Goal: Check status: Check status

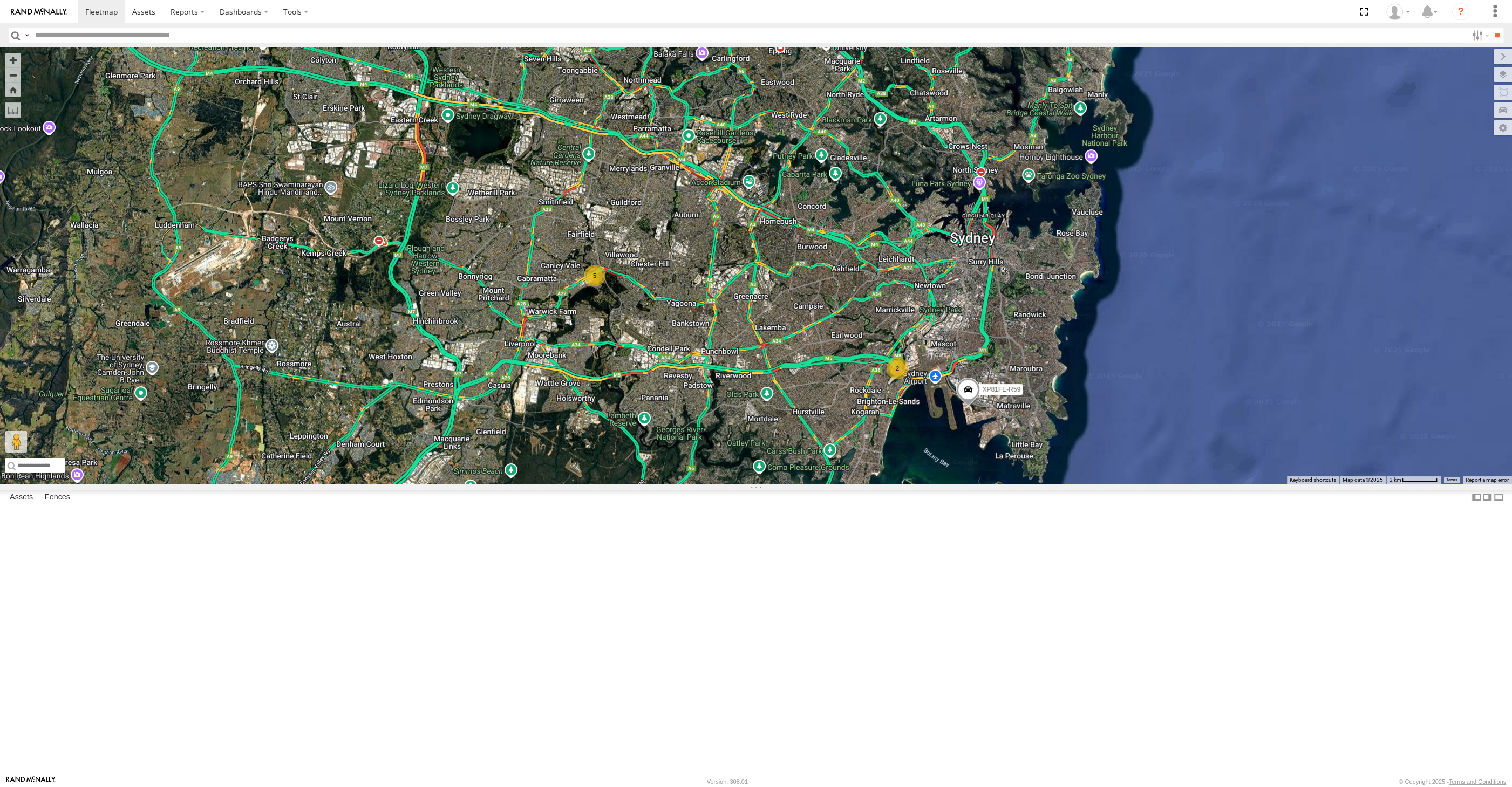
drag, startPoint x: 637, startPoint y: 652, endPoint x: 621, endPoint y: 631, distance: 26.4
click at [623, 484] on div "2 5 XP81FE-R59" at bounding box center [756, 265] width 1512 height 436
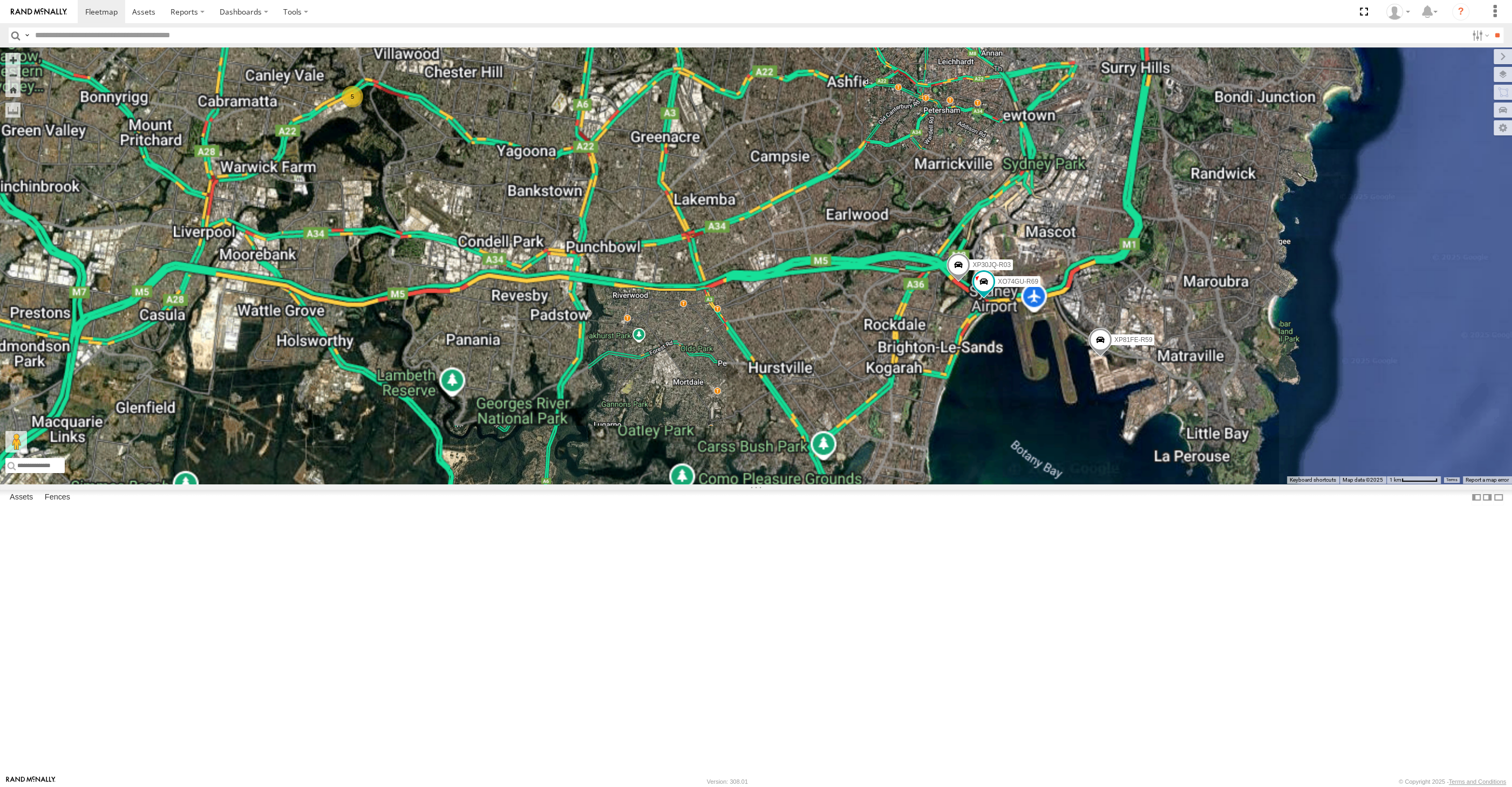
click at [826, 484] on div "XP81FE-R59 XP30JQ-R03 5 XO74GU-R69" at bounding box center [756, 265] width 1512 height 436
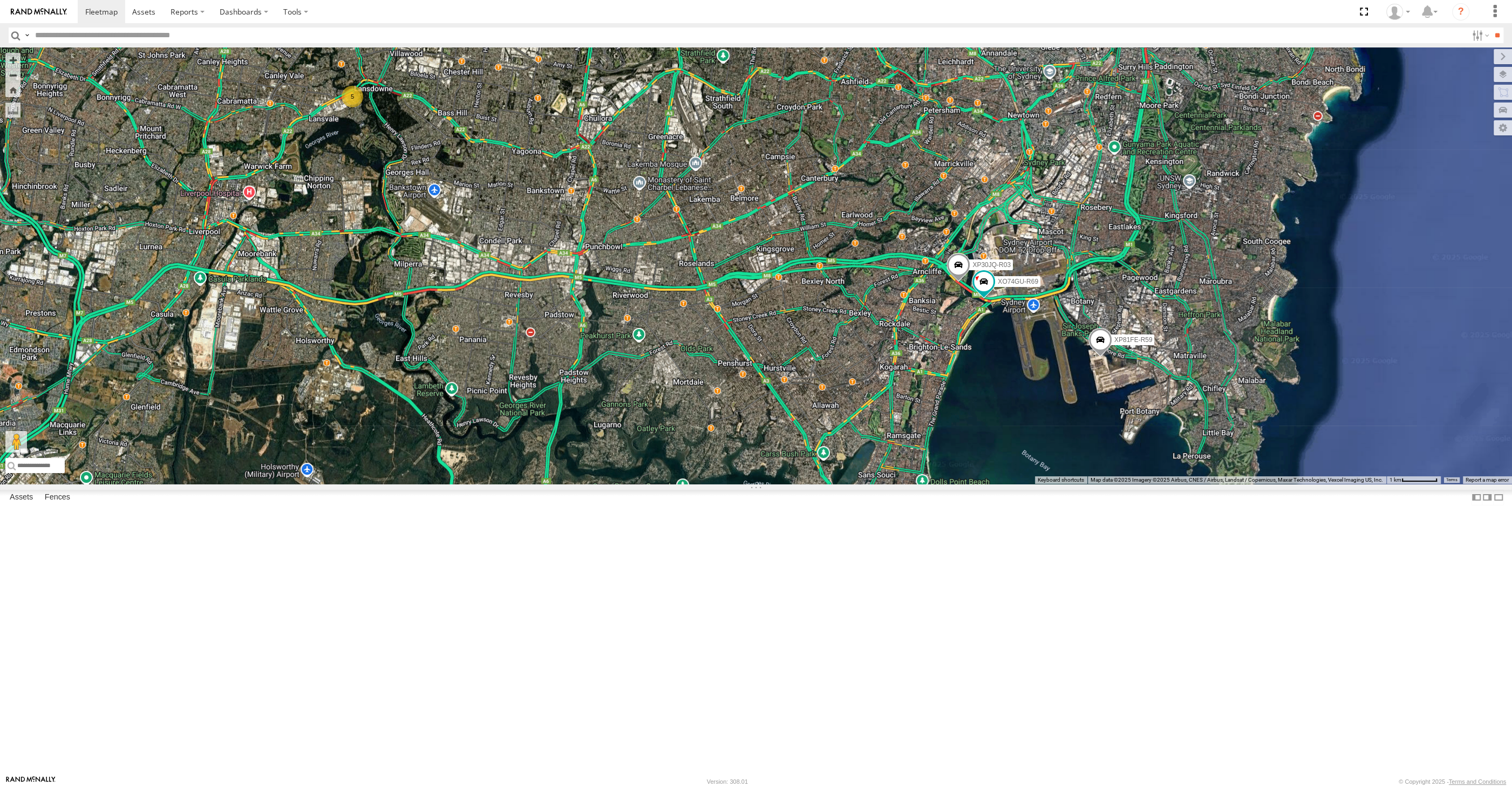
click at [878, 484] on div "XP81FE-R59 XP30JQ-R03 5 XO74GU-R69" at bounding box center [756, 265] width 1512 height 436
drag, startPoint x: 869, startPoint y: 500, endPoint x: 903, endPoint y: 528, distance: 44.0
click at [903, 484] on div "XP81FE-R59 XP30JQ-R03 5 XO74GU-R69" at bounding box center [756, 265] width 1512 height 436
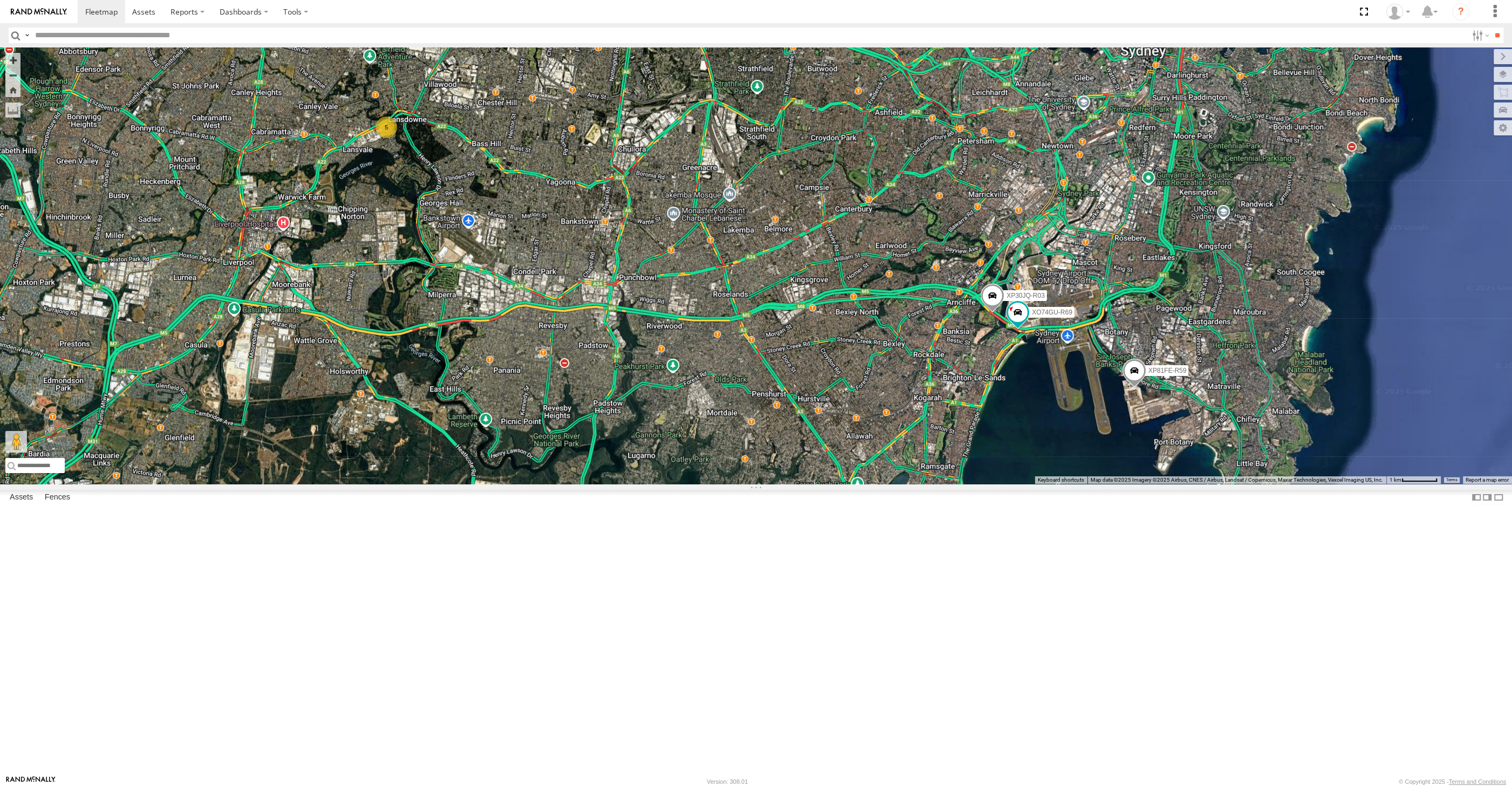
click at [565, 484] on div "XP81FE-R59 XP30JQ-R03 5 XO74GU-R69" at bounding box center [756, 265] width 1512 height 436
drag, startPoint x: 652, startPoint y: 546, endPoint x: 657, endPoint y: 547, distance: 5.1
click at [652, 484] on div "XP81FE-R59 XP30JQ-R03 5 XO74GU-R69" at bounding box center [756, 265] width 1512 height 436
drag, startPoint x: 650, startPoint y: 543, endPoint x: 627, endPoint y: 540, distance: 23.2
click at [637, 484] on div "XP81FE-R59 XP30JQ-R03 5 XO74GU-R69" at bounding box center [756, 265] width 1512 height 436
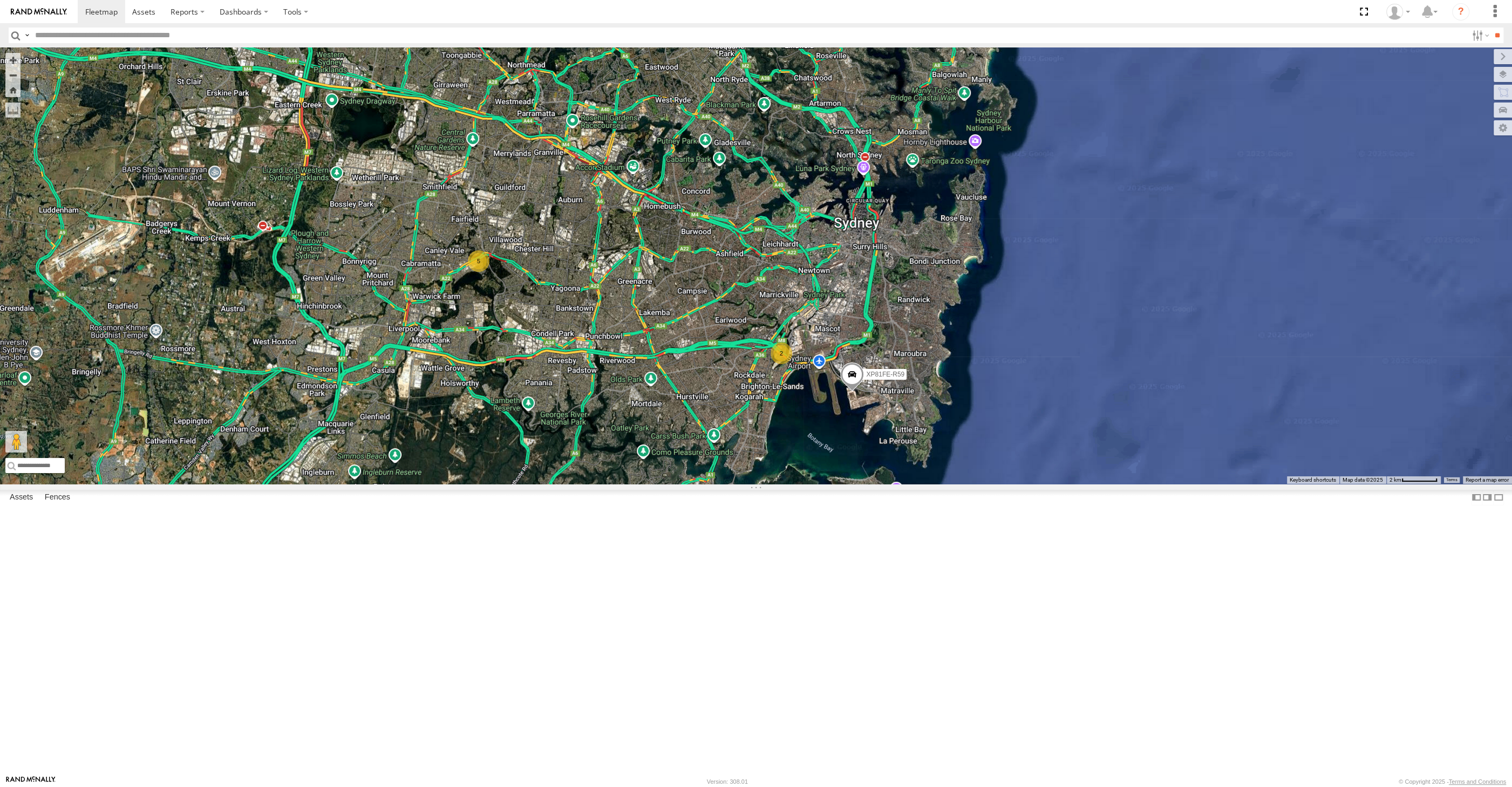
drag, startPoint x: 639, startPoint y: 552, endPoint x: 636, endPoint y: 535, distance: 17.3
click at [637, 484] on div "XP81FE-R59 2 5" at bounding box center [756, 265] width 1512 height 436
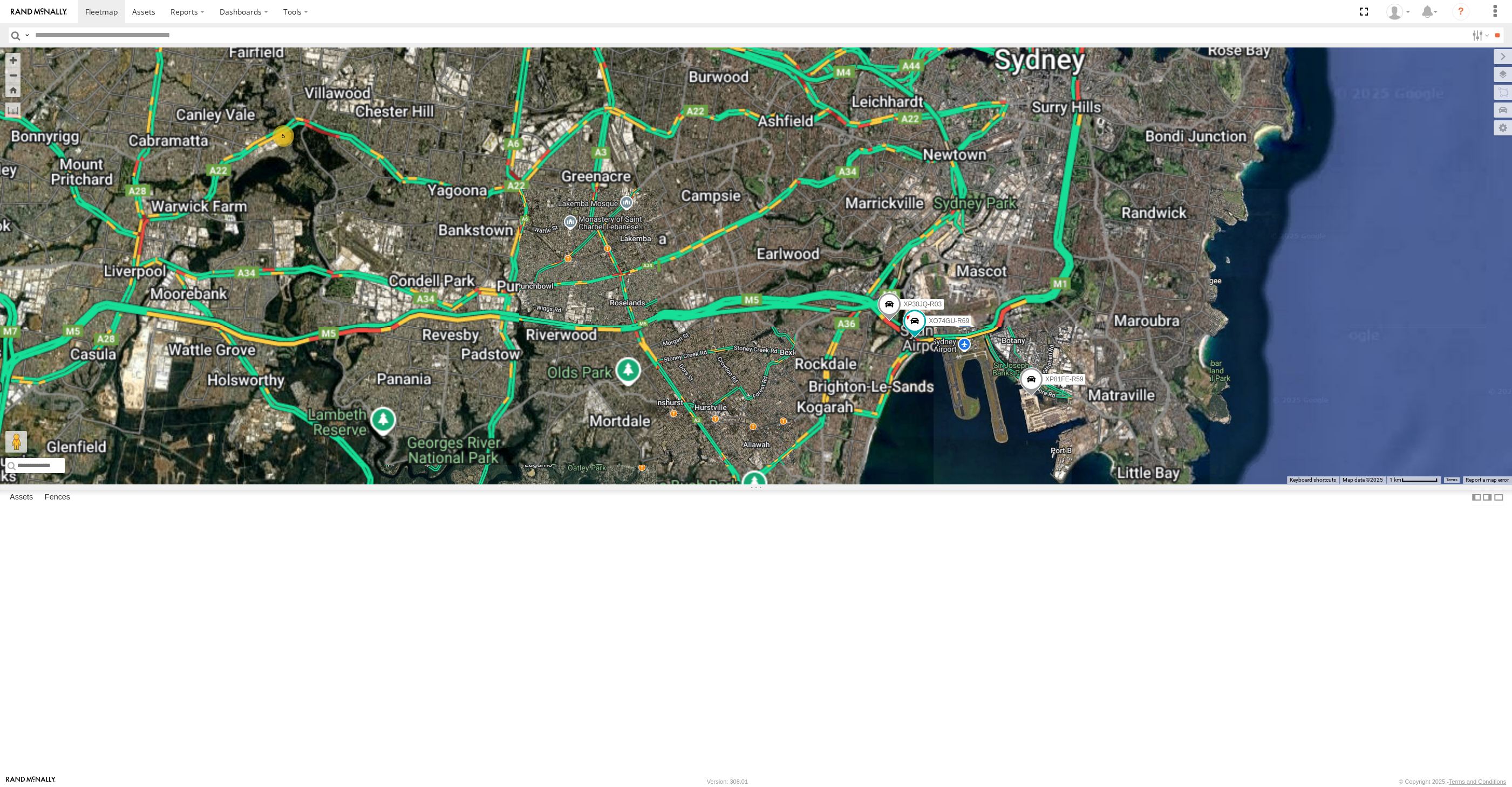
drag, startPoint x: 665, startPoint y: 507, endPoint x: 760, endPoint y: 511, distance: 95.1
click at [760, 484] on div "XP81FE-R59 XP30JQ-R03 5 XO74GU-R69" at bounding box center [756, 265] width 1512 height 436
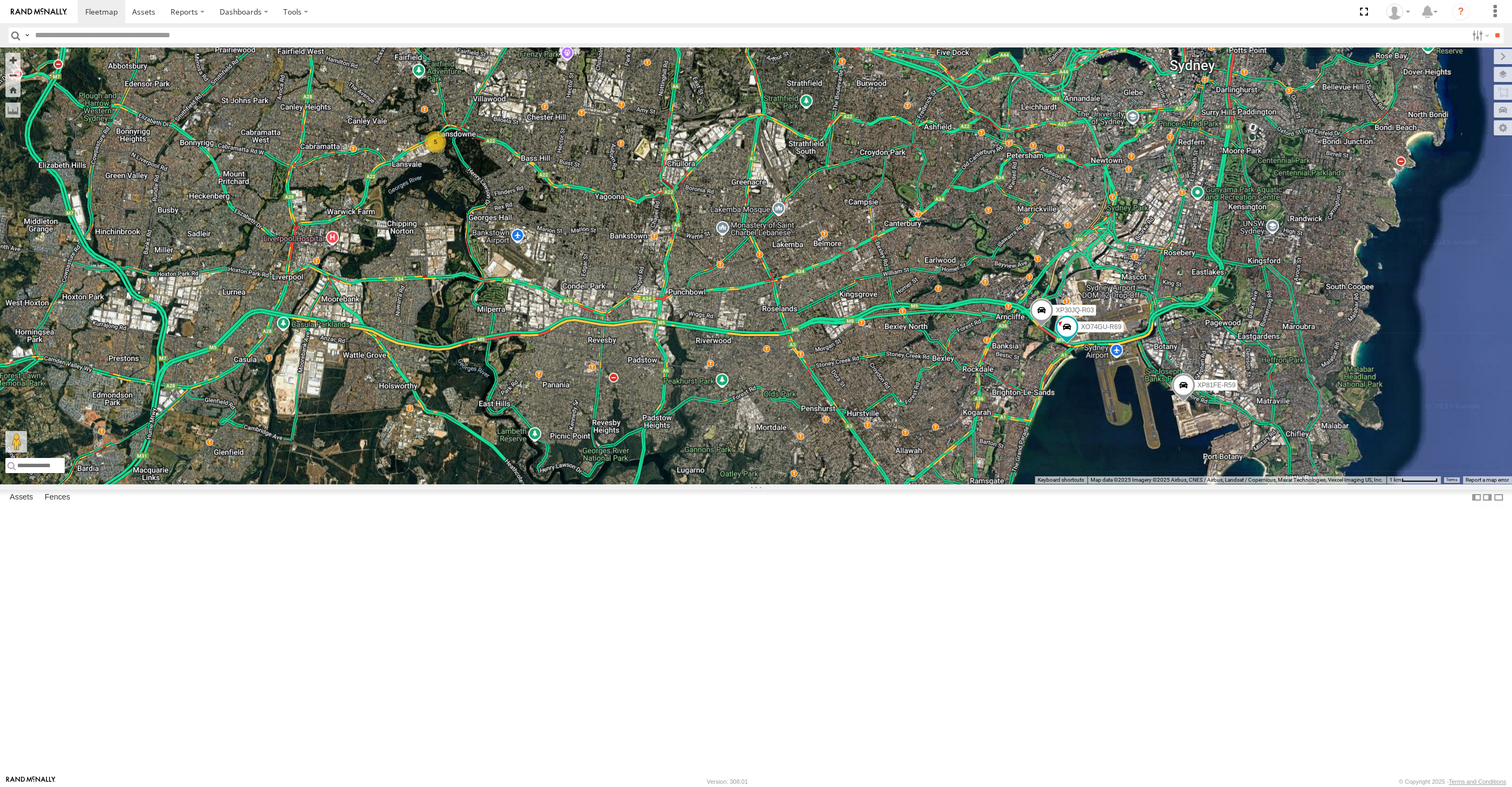
drag, startPoint x: 765, startPoint y: 502, endPoint x: 754, endPoint y: 497, distance: 12.1
click at [754, 484] on div "XP81FE-R59 XP30JQ-R03 5 XO74GU-R69" at bounding box center [756, 265] width 1512 height 436
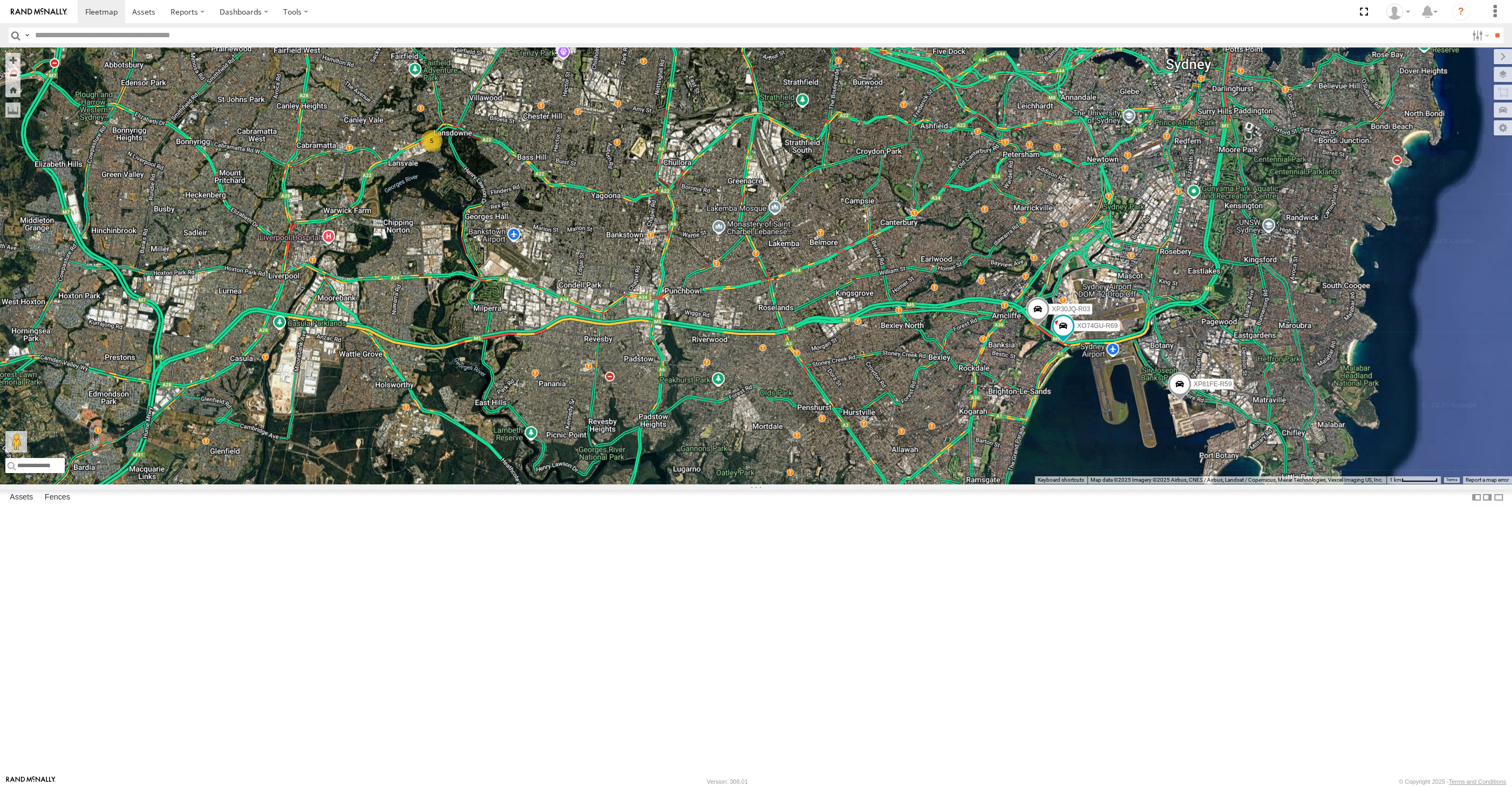
drag, startPoint x: 957, startPoint y: 536, endPoint x: 956, endPoint y: 526, distance: 10.0
click at [956, 484] on div "XP81FE-R59 XP30JQ-R03 5 XO74GU-R69" at bounding box center [756, 265] width 1512 height 436
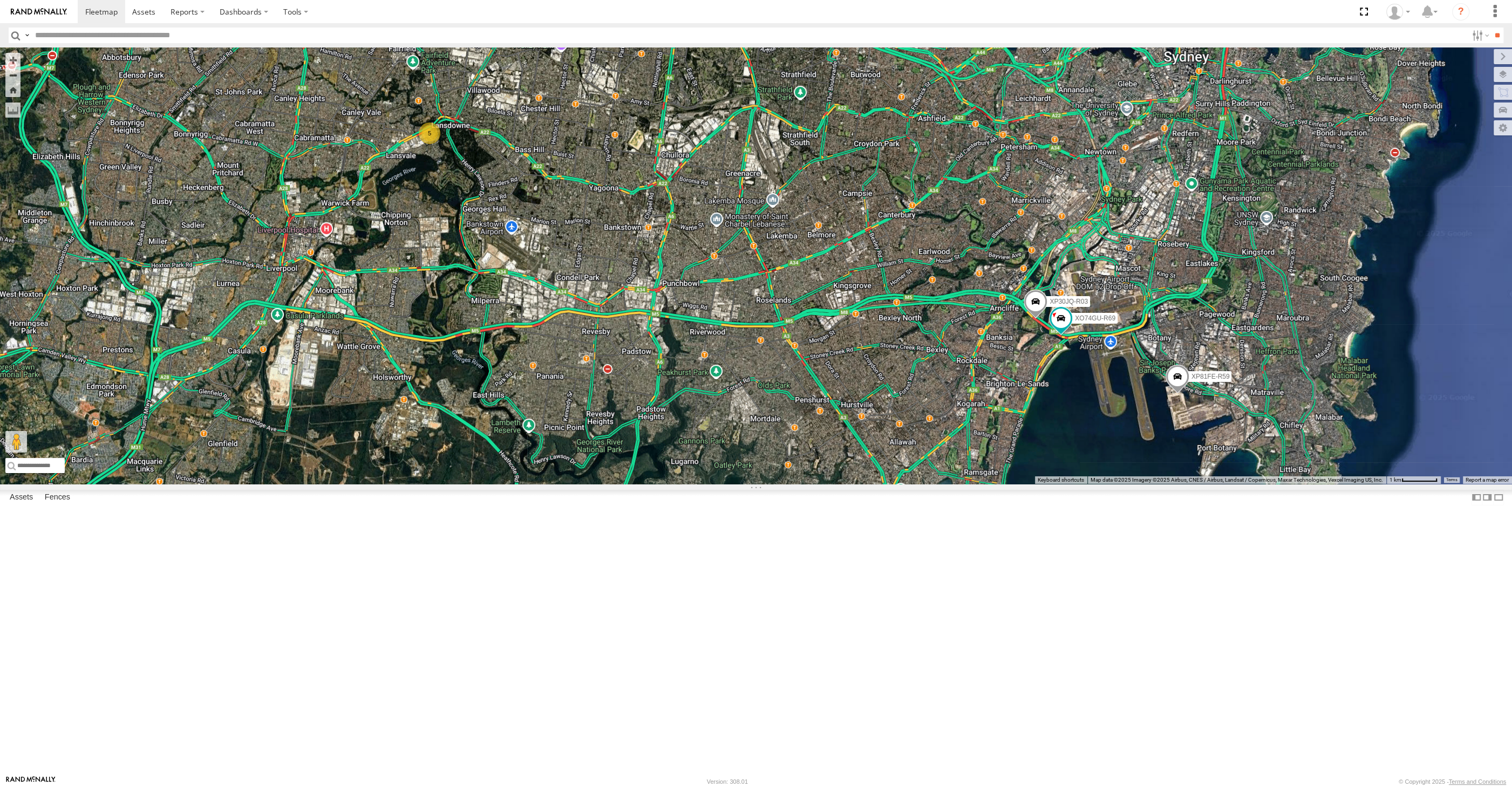
click at [1029, 319] on span at bounding box center [1035, 304] width 24 height 29
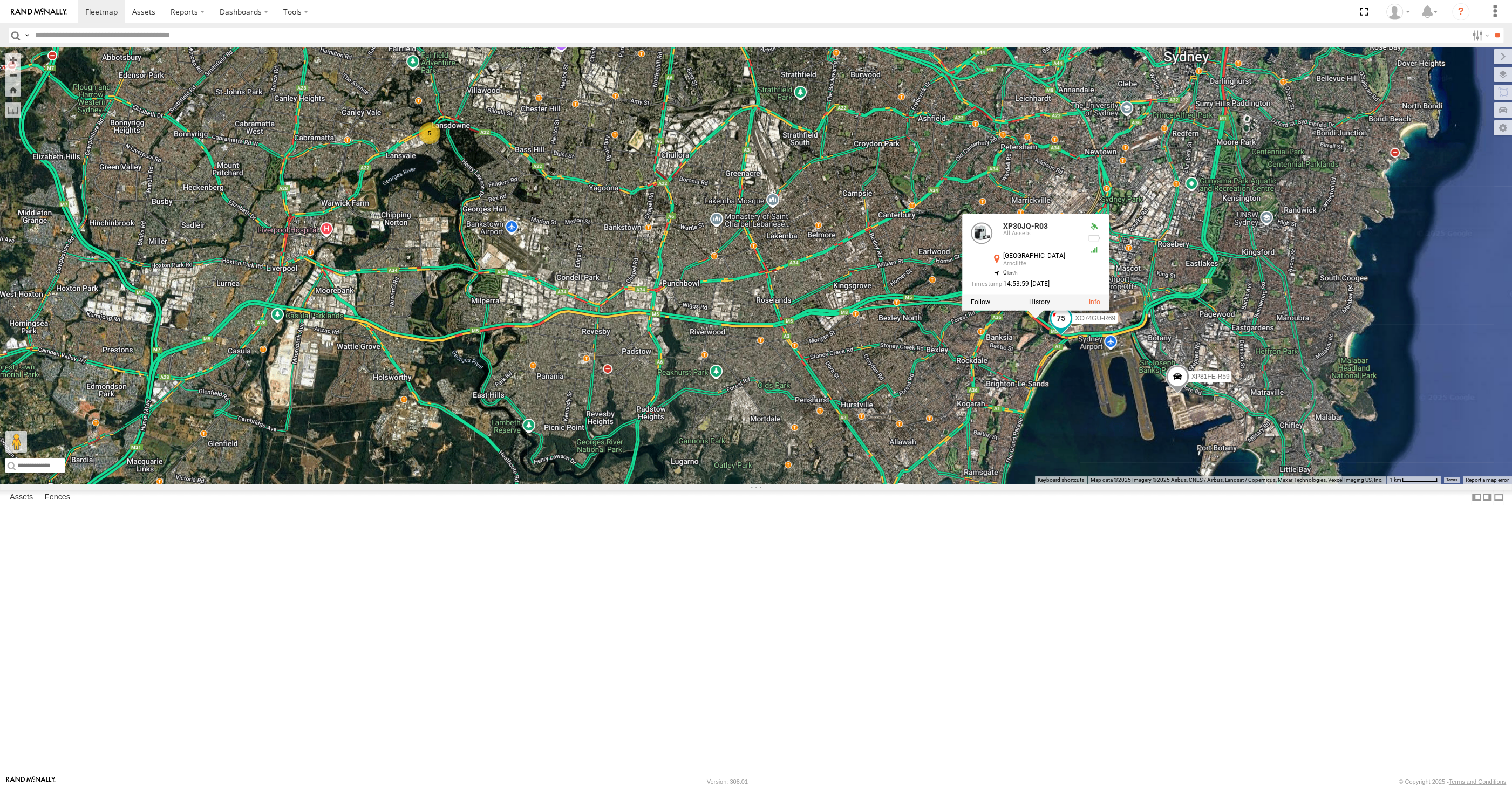
click at [1060, 328] on span at bounding box center [1060, 318] width 20 height 20
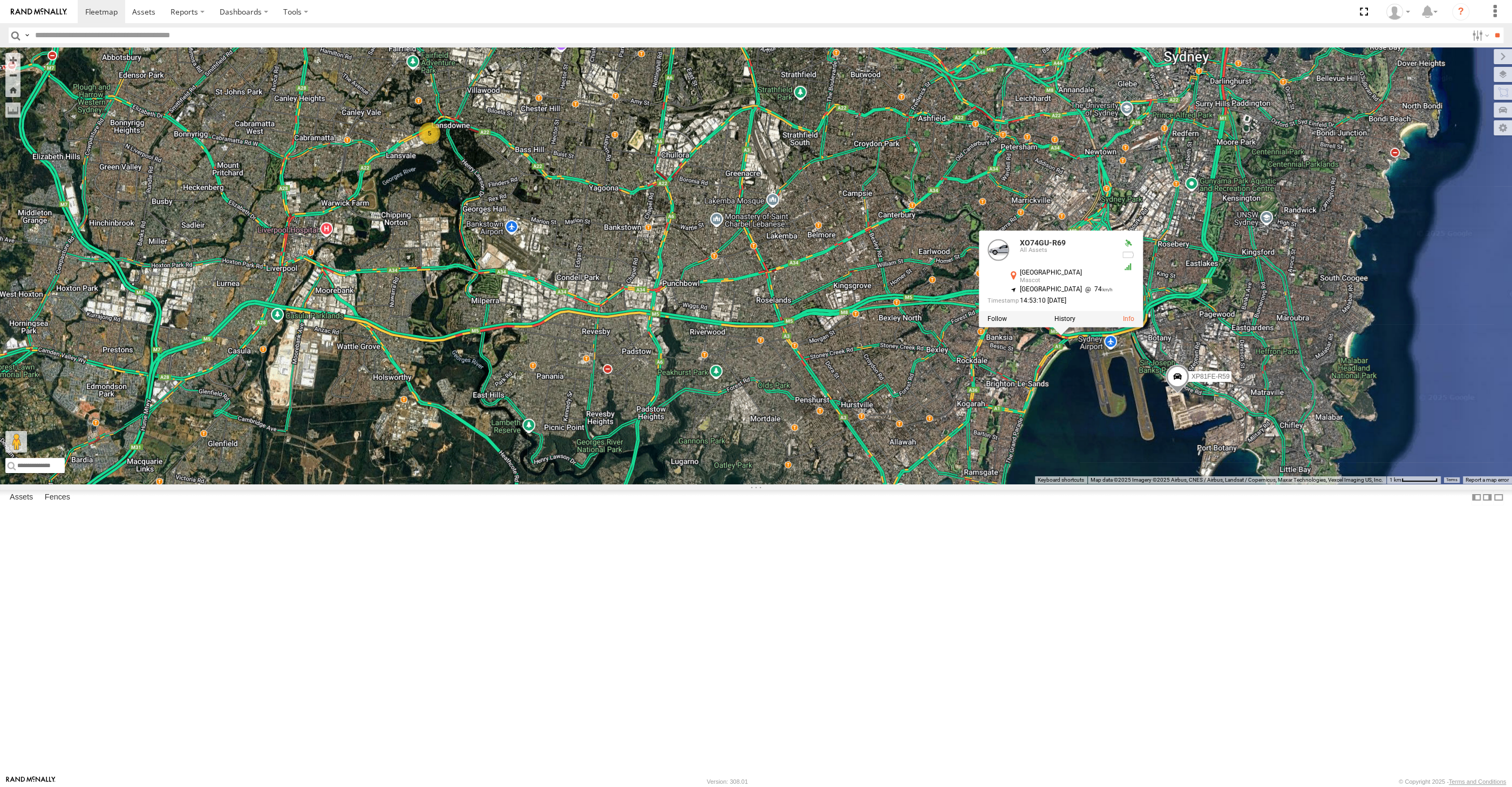
click at [1052, 484] on div "XP81FE-R59 XP30JQ-R03 5 XO74GU-R69 XO74GU-R69 All Assets [GEOGRAPHIC_DATA] -33.…" at bounding box center [756, 265] width 1512 height 436
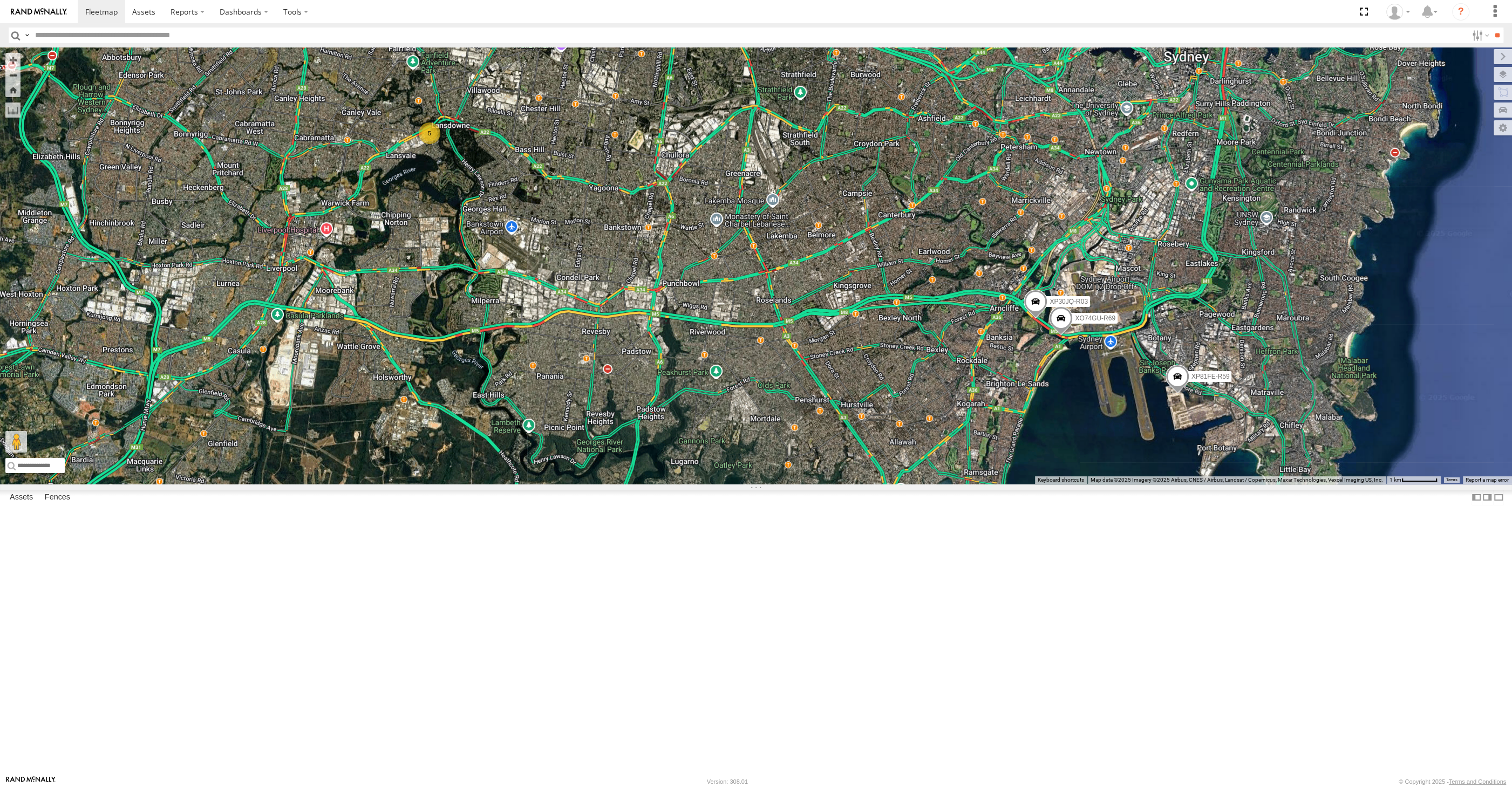
click at [1012, 484] on div "XP30JQ-R03 5 XP81FE-R59 XO74GU-R69" at bounding box center [756, 265] width 1512 height 436
click at [561, 484] on div "XP30JQ-R03 5 XP81FE-R59 XO74GU-R69" at bounding box center [756, 265] width 1512 height 436
click at [544, 484] on div "XP30JQ-R03 XP81FE-R59 XO74GU-R69 5" at bounding box center [756, 265] width 1512 height 436
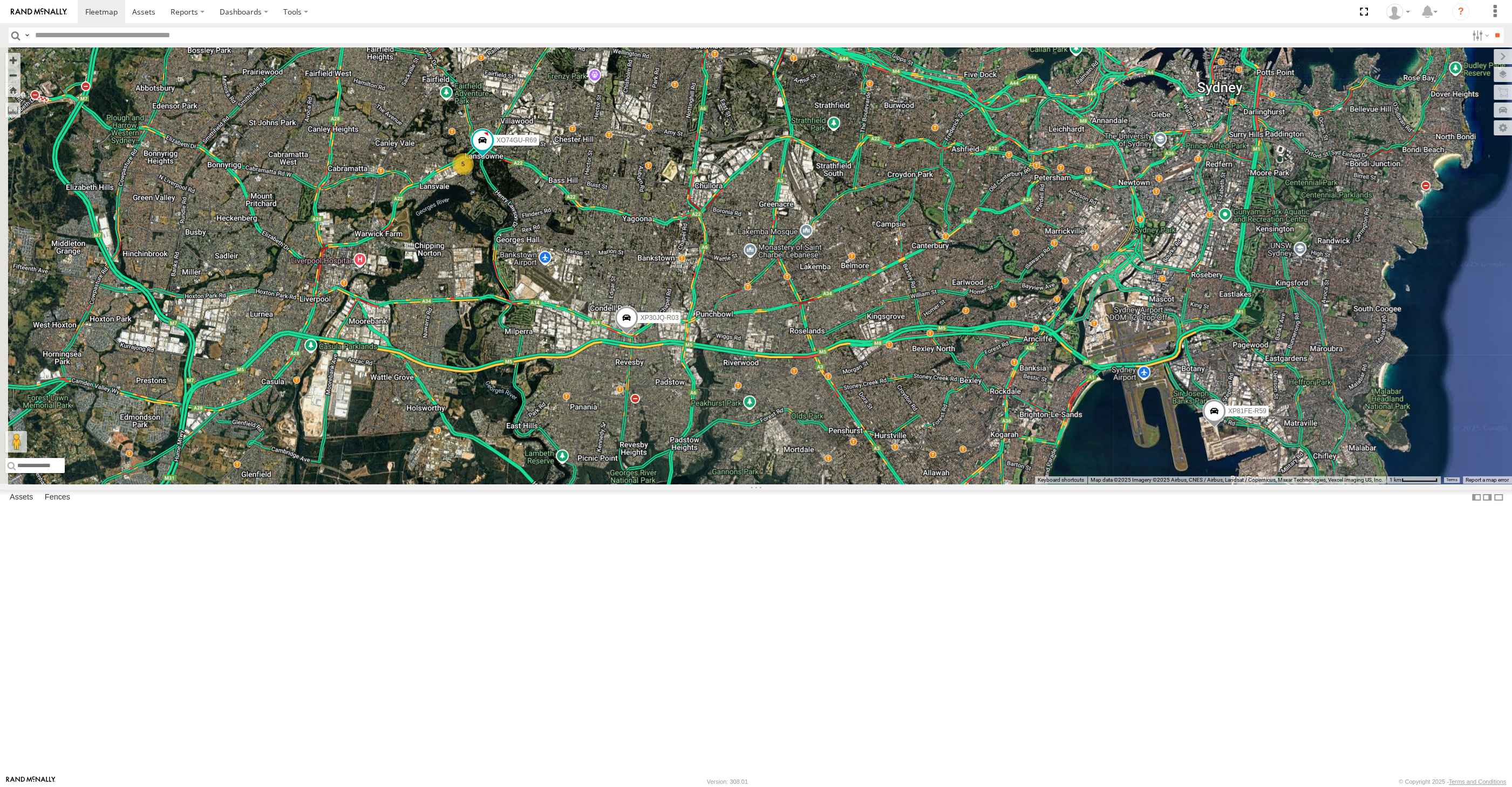
drag, startPoint x: 340, startPoint y: 272, endPoint x: 439, endPoint y: 366, distance: 136.5
click at [439, 366] on div "XP30JQ-R03 XP81FE-R59 XO74GU-R69 5" at bounding box center [756, 265] width 1512 height 436
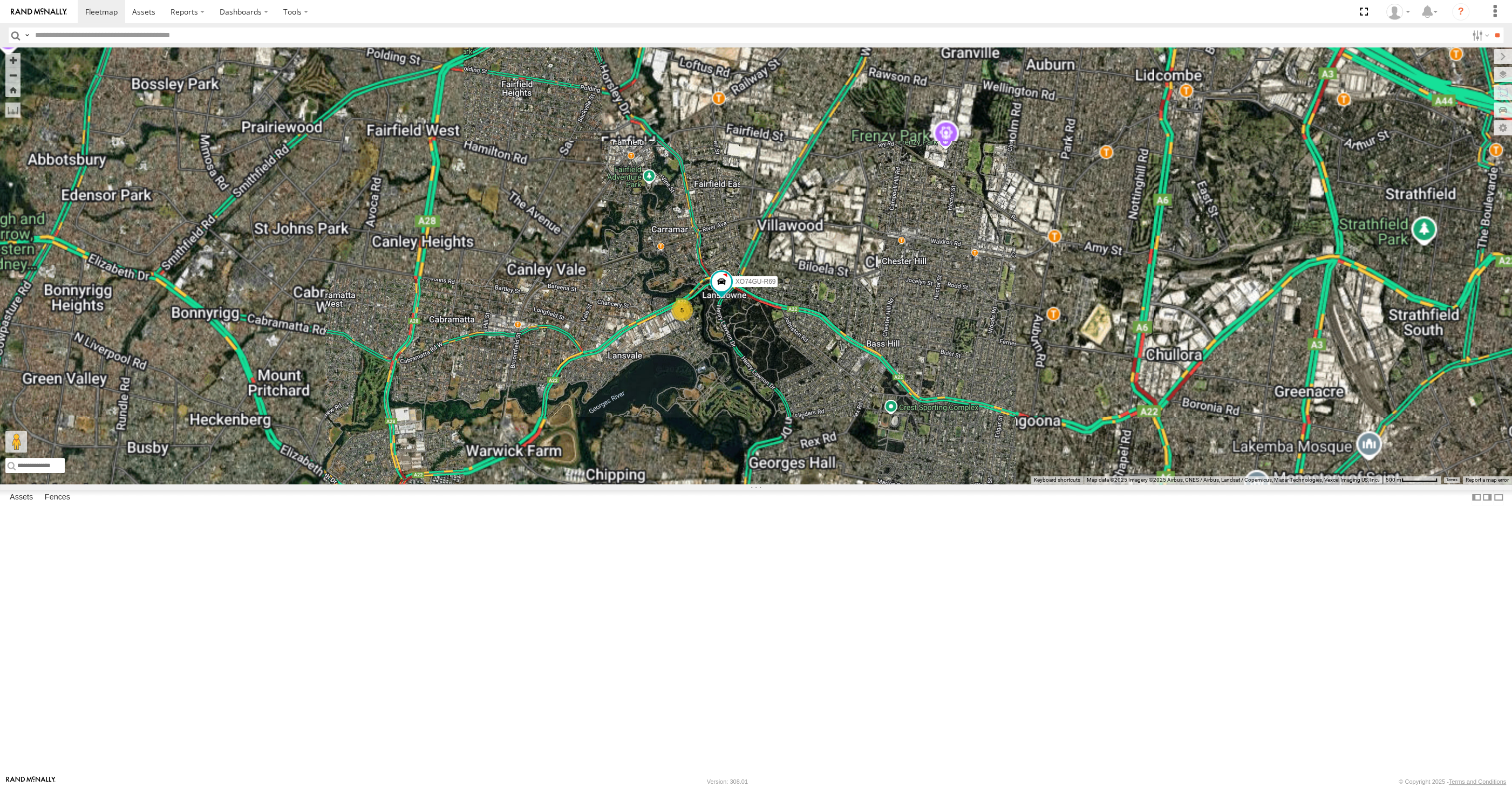
drag, startPoint x: 805, startPoint y: 580, endPoint x: 771, endPoint y: 463, distance: 121.8
click at [771, 463] on div "XP30JQ-R03 XP81FE-R59 XO74GU-R69 5" at bounding box center [756, 265] width 1512 height 436
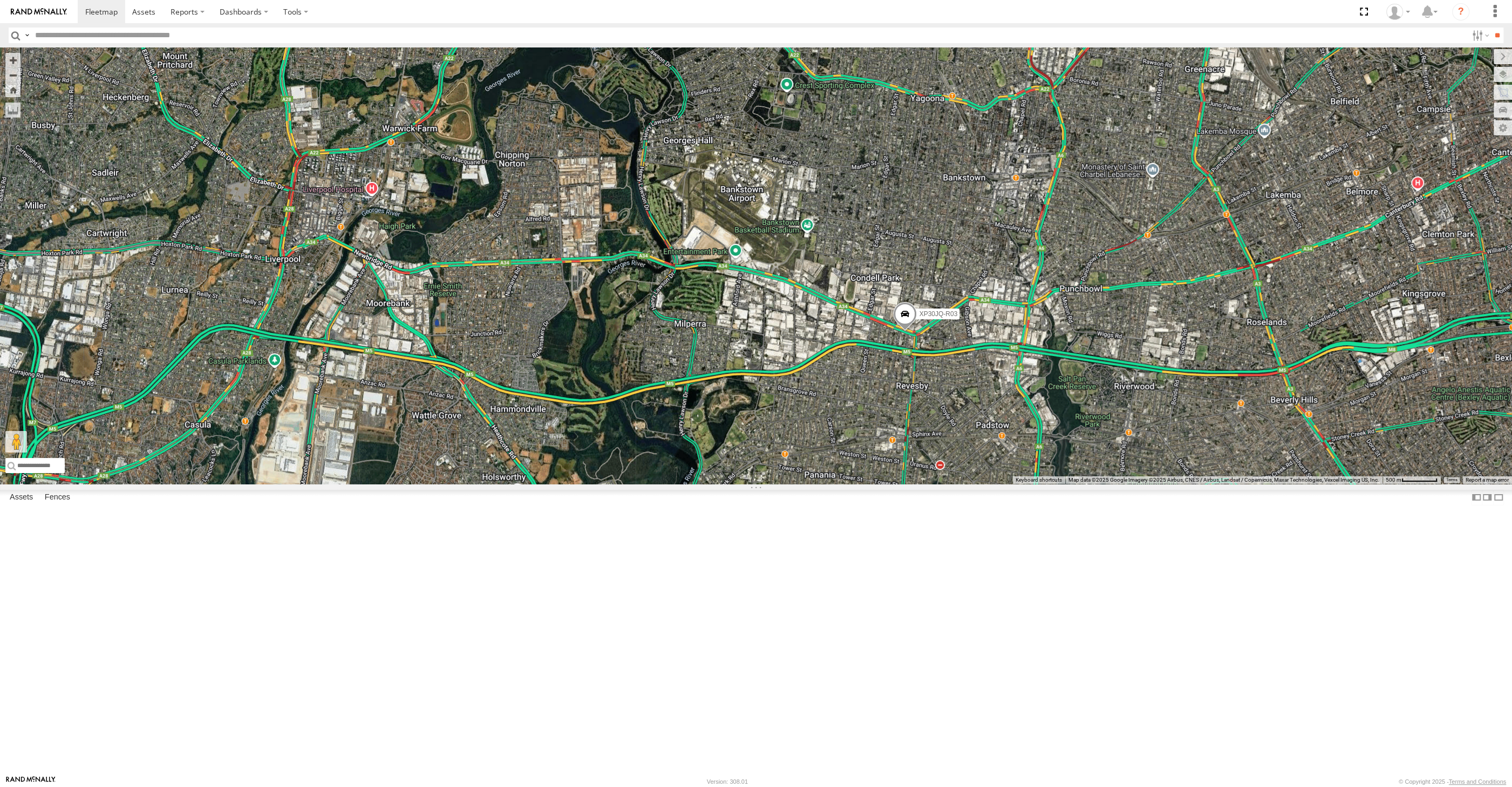
drag, startPoint x: 942, startPoint y: 611, endPoint x: 919, endPoint y: 620, distance: 24.7
click at [919, 484] on div "XP30JQ-R03 XO74GU-R69 5" at bounding box center [756, 265] width 1512 height 436
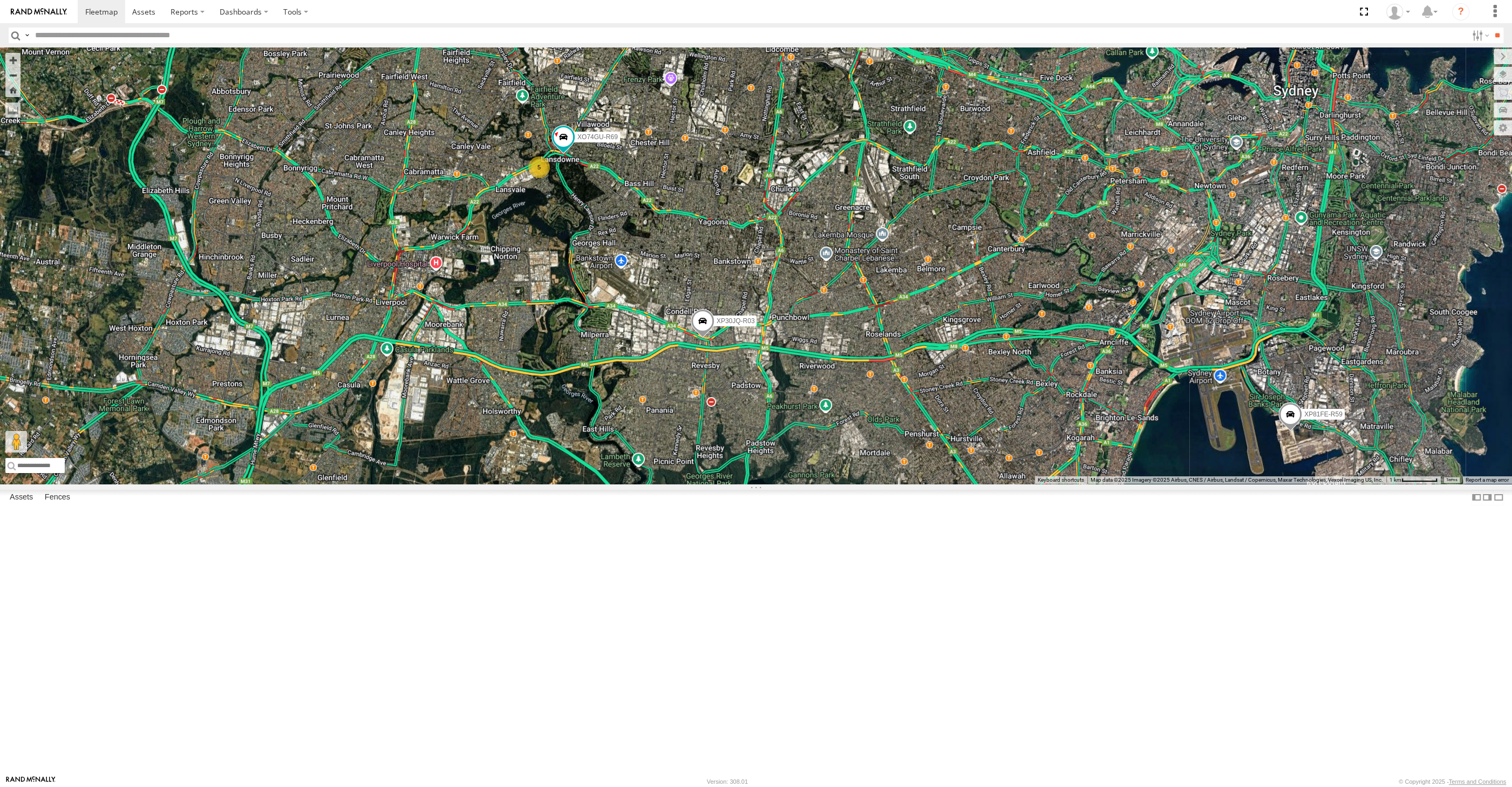
drag, startPoint x: 1096, startPoint y: 645, endPoint x: 903, endPoint y: 582, distance: 203.0
click at [901, 484] on div "XP30JQ-R03 XO74GU-R69 5 XP81FE-R59" at bounding box center [756, 265] width 1512 height 436
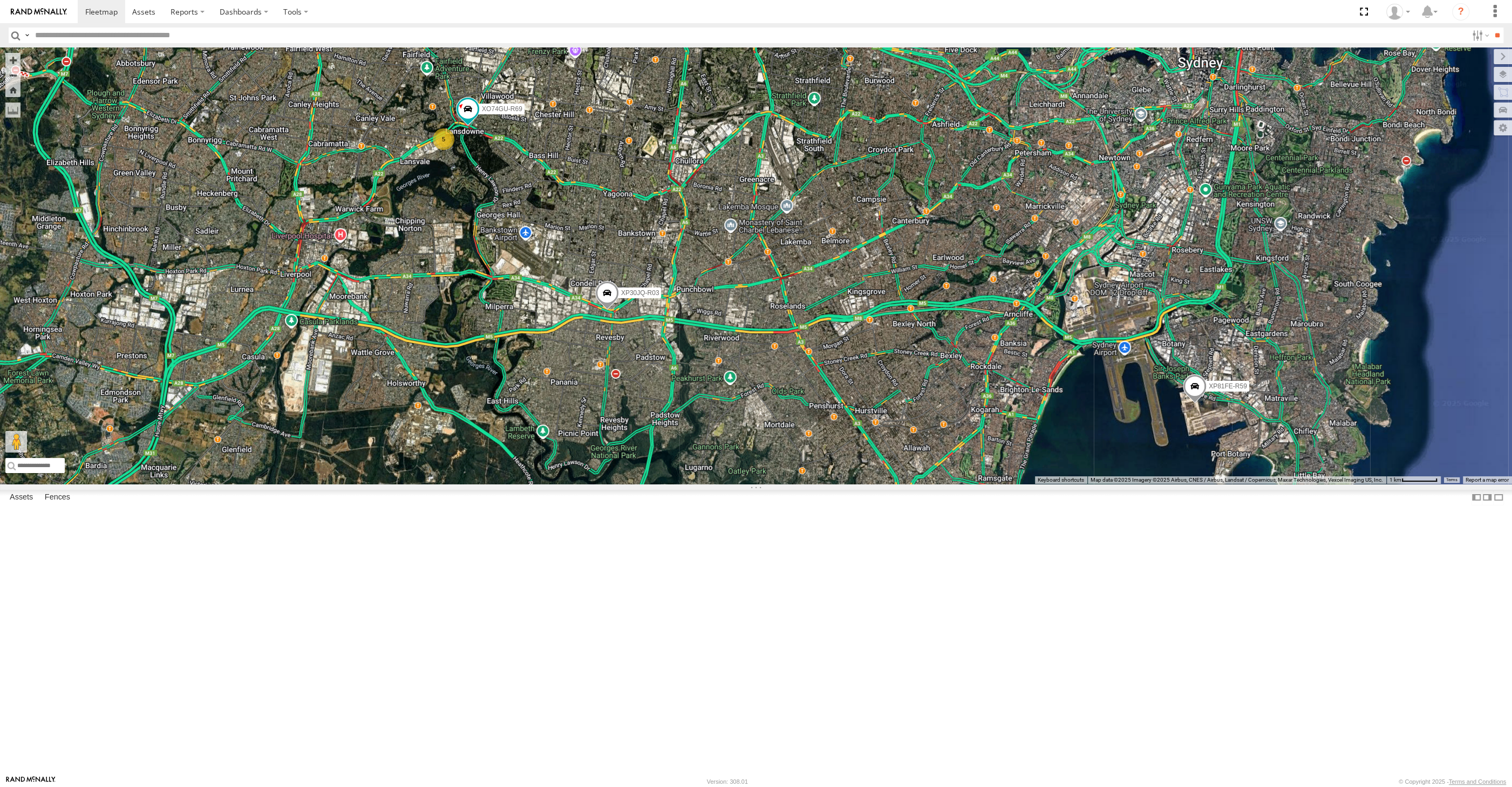
drag, startPoint x: 1027, startPoint y: 607, endPoint x: 930, endPoint y: 583, distance: 99.9
click at [930, 484] on div "XP30JQ-R03 XO74GU-R69 5 XP81FE-R59" at bounding box center [756, 265] width 1512 height 436
drag, startPoint x: 854, startPoint y: 559, endPoint x: 861, endPoint y: 583, distance: 25.0
click at [861, 484] on div "XP30JQ-R03 XO74GU-R69 5 XP81FE-R59" at bounding box center [756, 265] width 1512 height 436
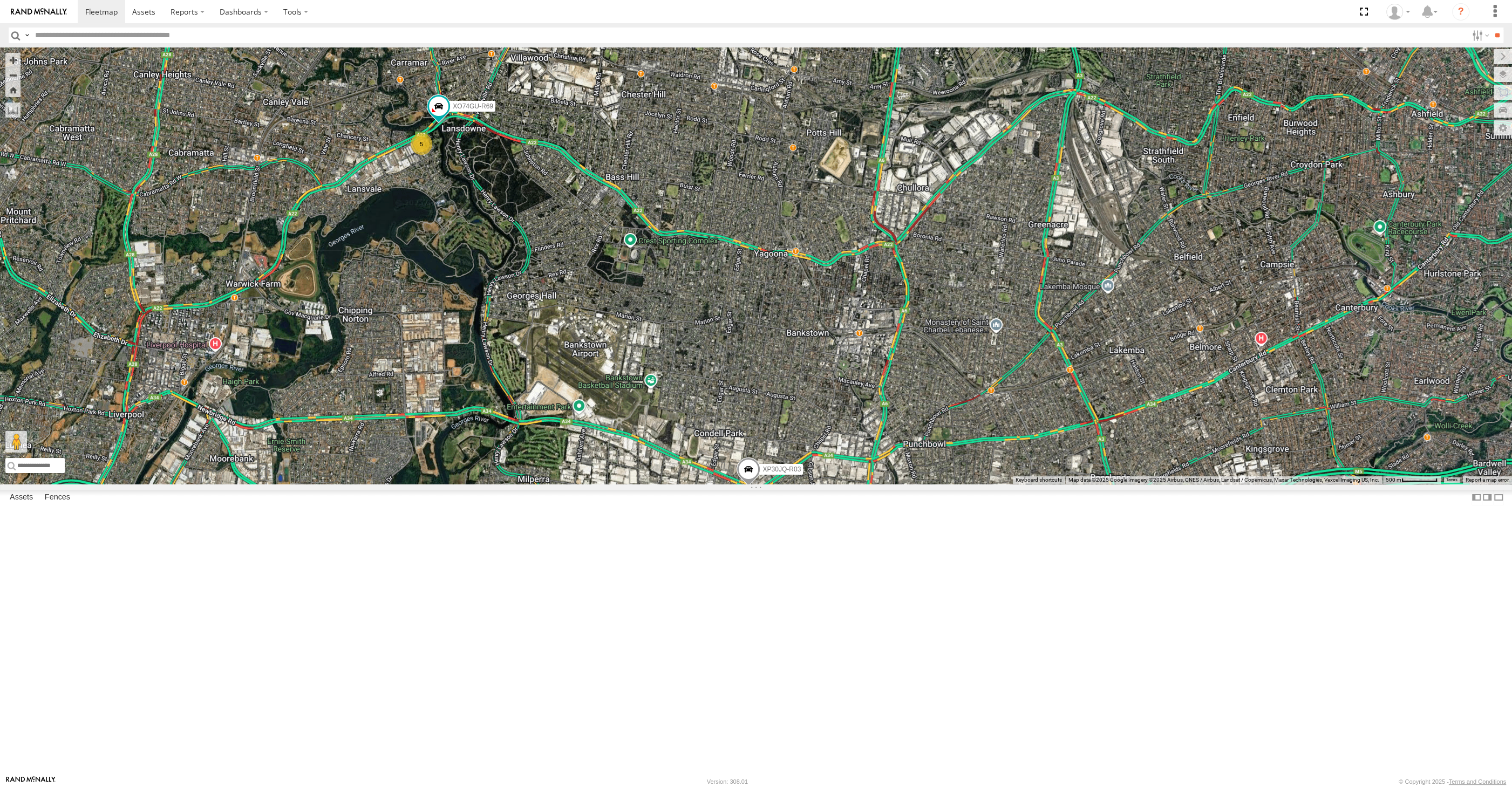
drag, startPoint x: 696, startPoint y: 412, endPoint x: 636, endPoint y: 332, distance: 100.0
click at [667, 360] on div "XP30JQ-R03 XO74GU-R69 XP81FE-R59 5" at bounding box center [756, 265] width 1512 height 436
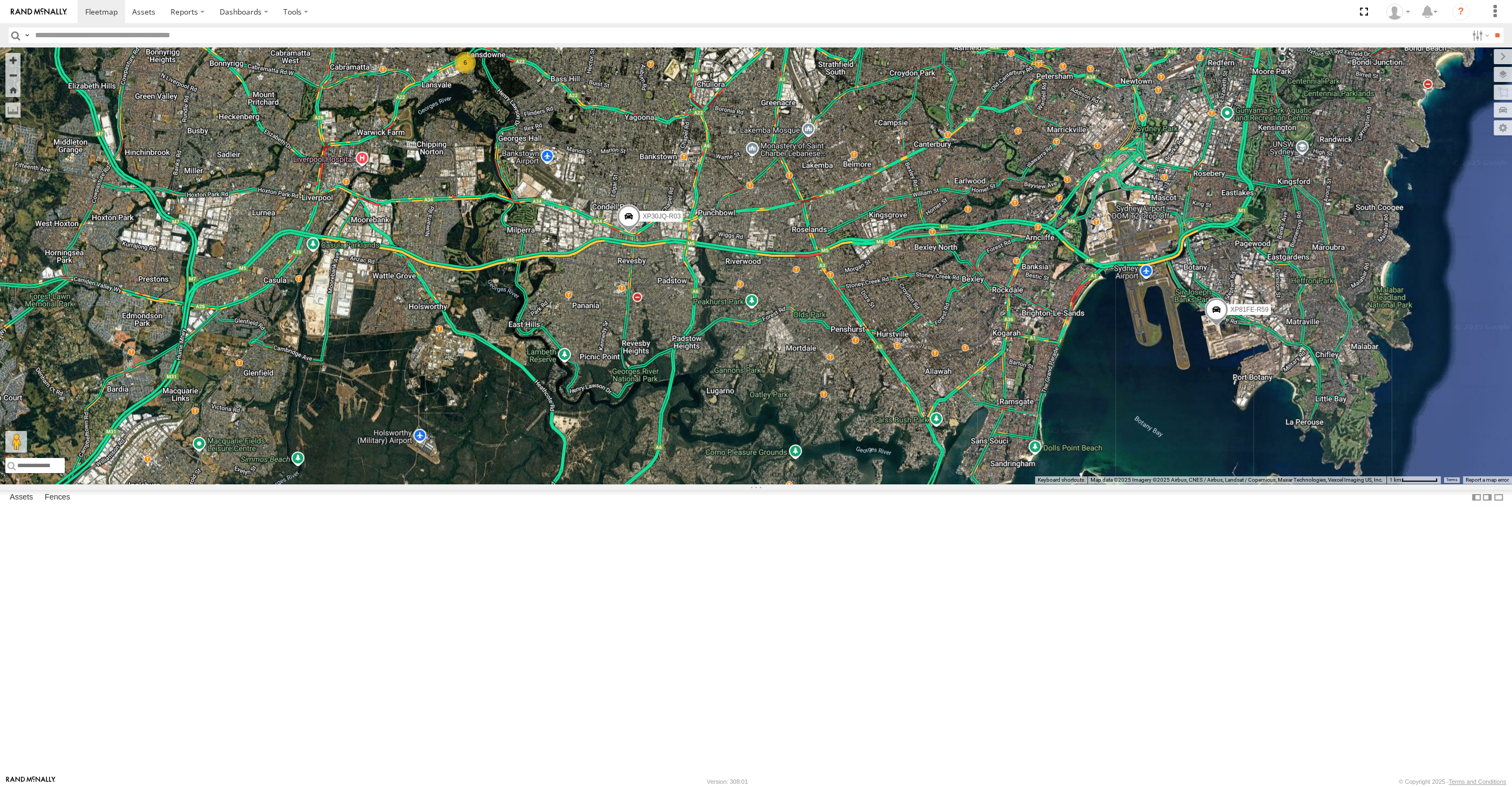
click at [867, 484] on div "XP30JQ-R03 XP81FE-R59 6" at bounding box center [756, 265] width 1512 height 436
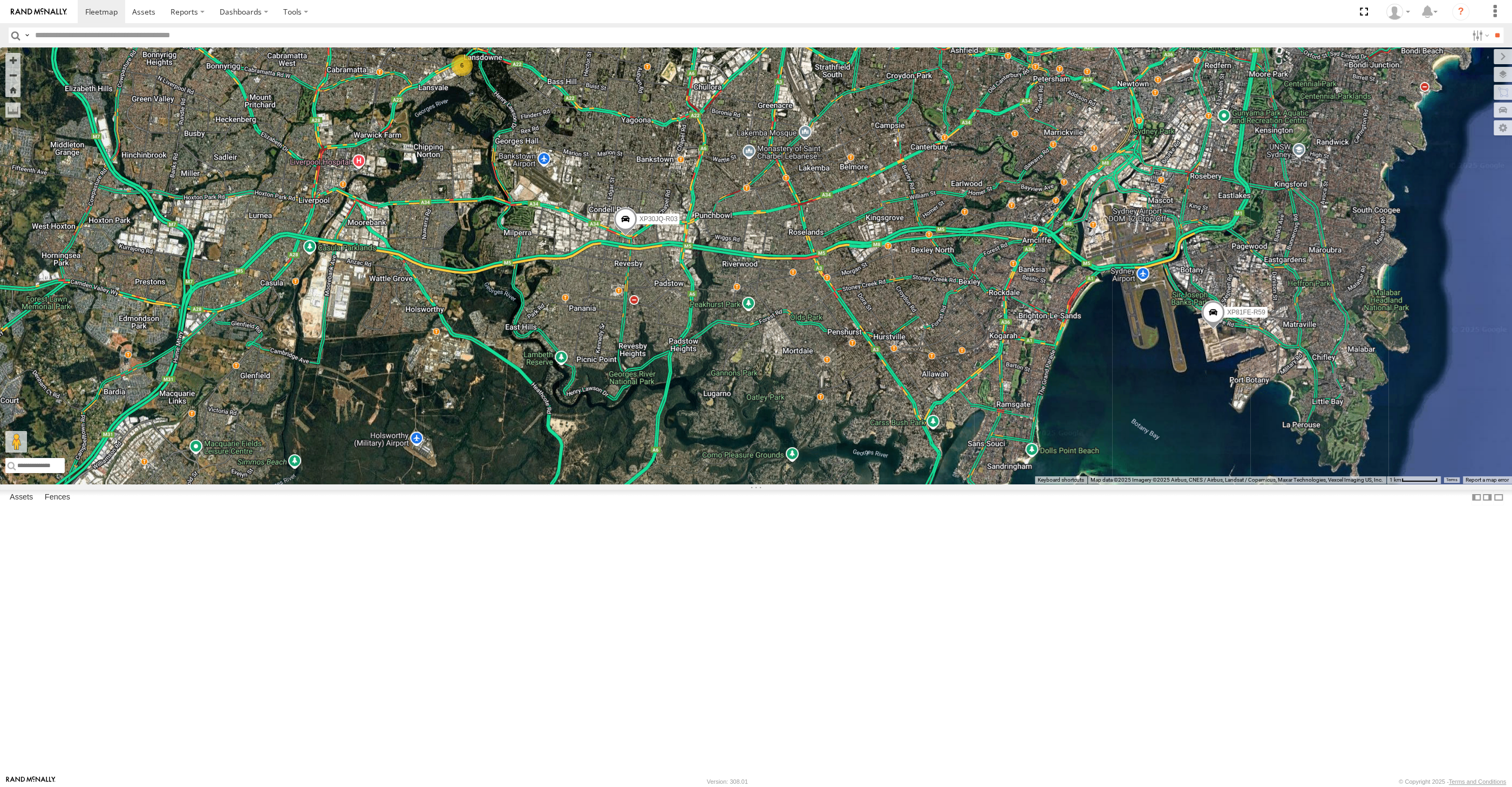
drag, startPoint x: 845, startPoint y: 485, endPoint x: 845, endPoint y: 501, distance: 16.0
click at [850, 484] on div "XP30JQ-R03 XP81FE-R59 6" at bounding box center [756, 265] width 1512 height 436
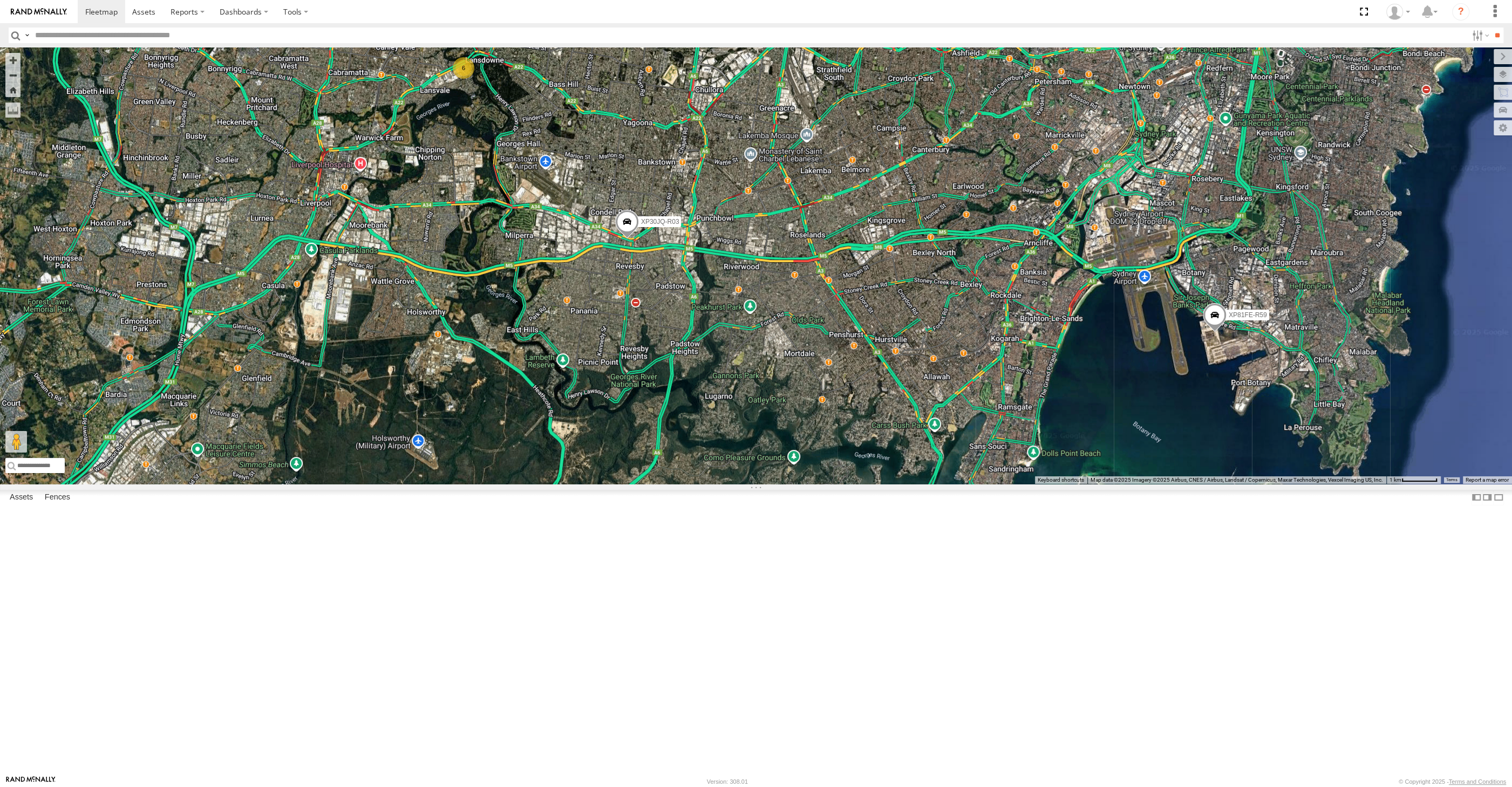
click at [611, 484] on div "XP30JQ-R03 XP81FE-R59 6" at bounding box center [756, 265] width 1512 height 436
drag, startPoint x: 991, startPoint y: 570, endPoint x: 993, endPoint y: 589, distance: 19.1
click at [993, 484] on div "XP30JQ-R03 XP81FE-R59 6" at bounding box center [756, 265] width 1512 height 436
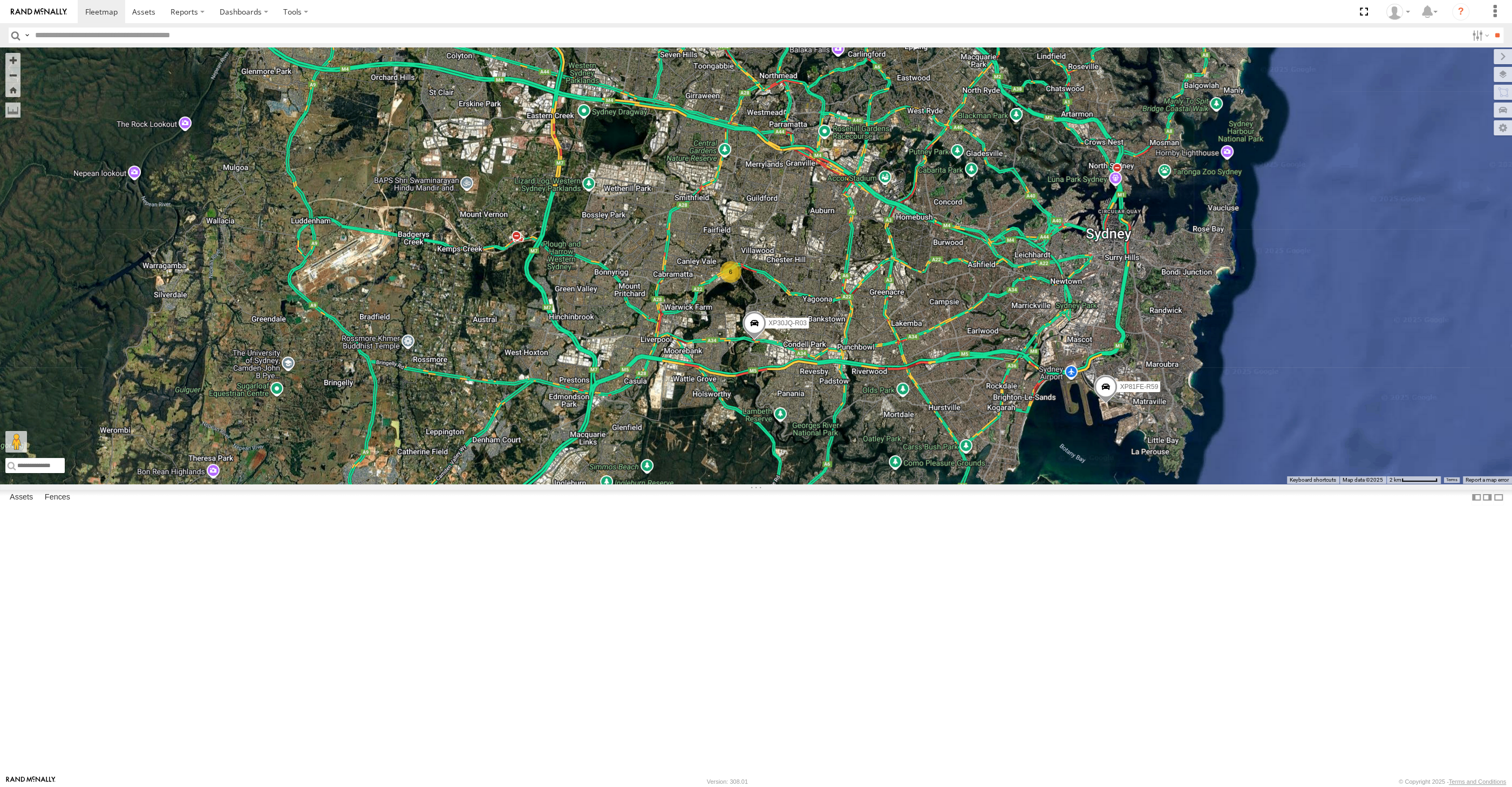
drag, startPoint x: 897, startPoint y: 570, endPoint x: 879, endPoint y: 566, distance: 18.4
click at [879, 484] on div "XP30JQ-R03 XP81FE-R59 6" at bounding box center [756, 265] width 1512 height 436
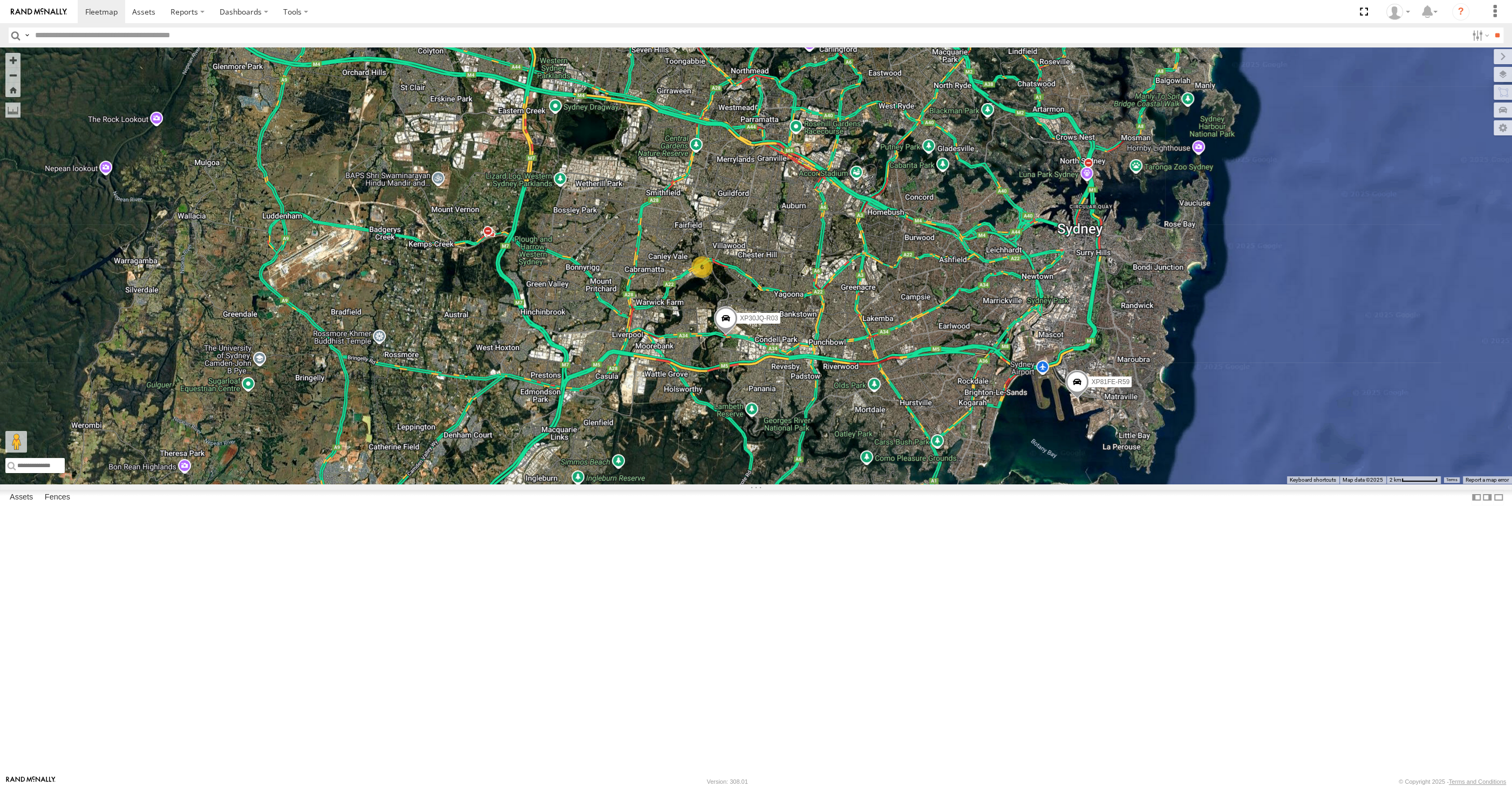
click at [894, 484] on div "XP30JQ-R03 XP81FE-R59 6" at bounding box center [756, 265] width 1512 height 436
click at [868, 484] on div "XP30JQ-R03 XP81FE-R59 6" at bounding box center [756, 265] width 1512 height 436
